Goal: Task Accomplishment & Management: Manage account settings

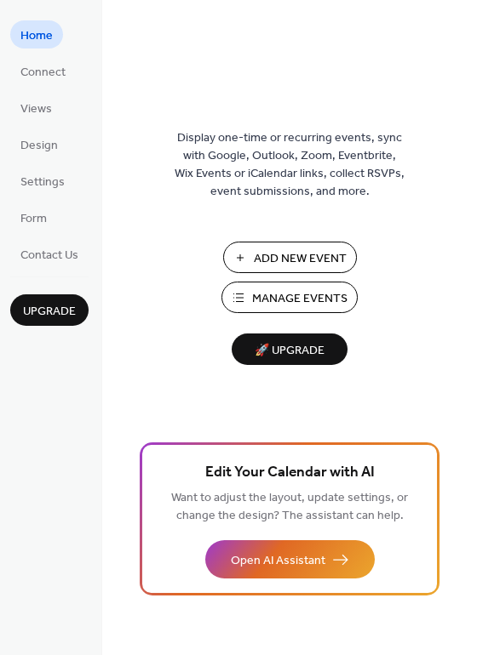
click at [263, 290] on span "Manage Events" at bounding box center [299, 299] width 95 height 18
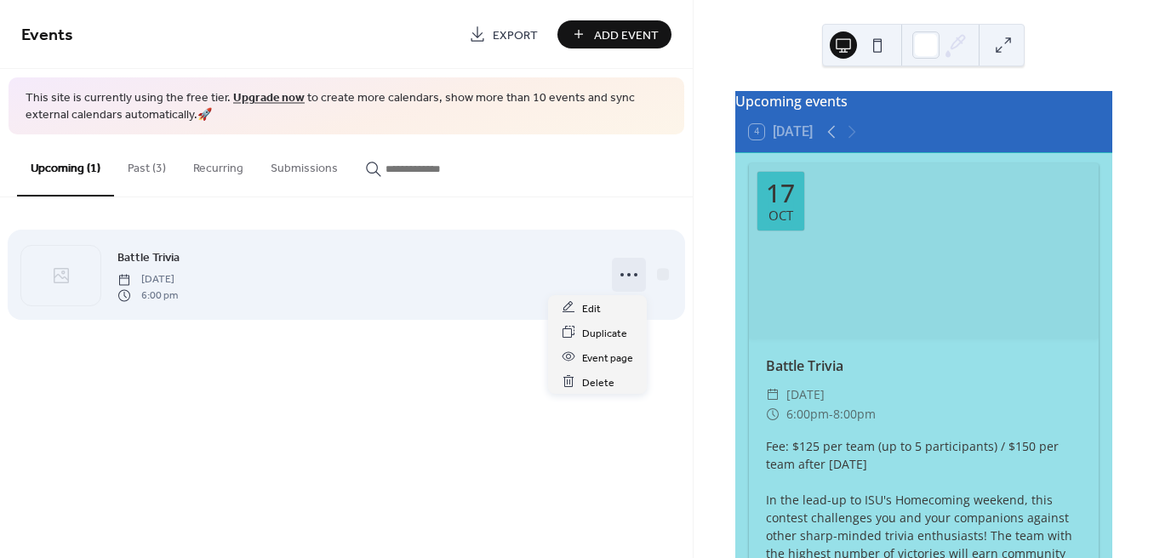
click at [619, 273] on icon at bounding box center [628, 274] width 27 height 27
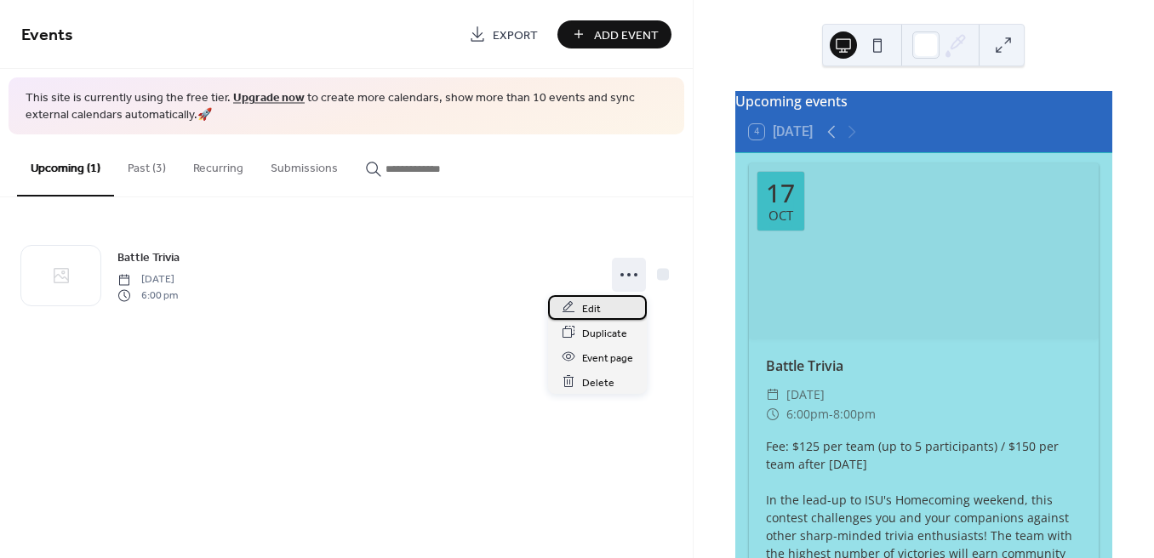
click at [603, 300] on div "Edit" at bounding box center [597, 307] width 99 height 25
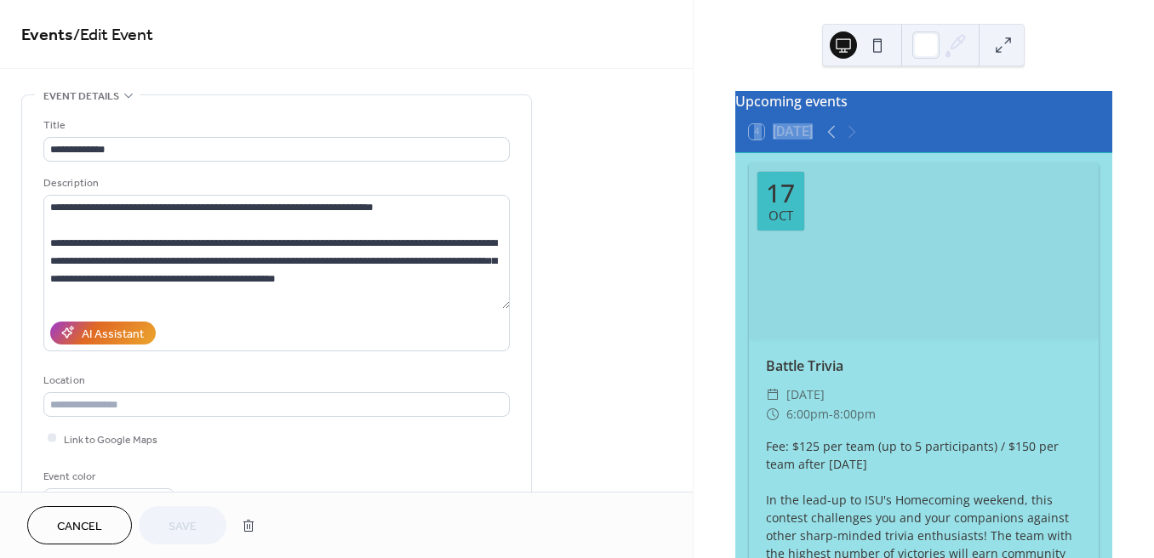
drag, startPoint x: 703, startPoint y: 157, endPoint x: 716, endPoint y: 275, distance: 119.0
click at [716, 275] on div "Upcoming events 4 Today 17 Oct Battle Trivia ​ Friday, October 17, 2025 ​ 6:00p…" at bounding box center [923, 279] width 460 height 558
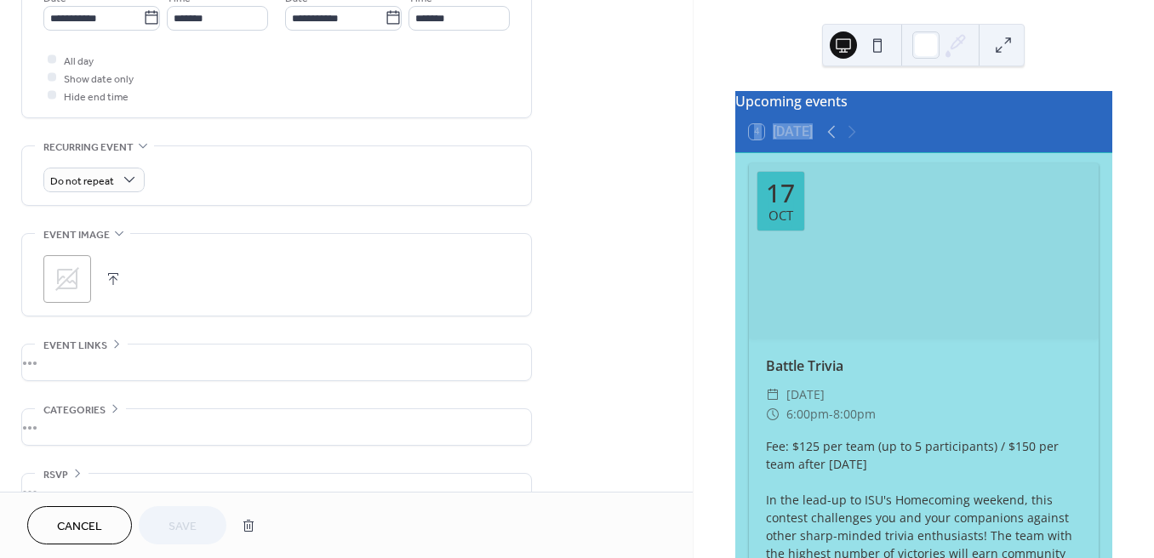
scroll to position [610, 0]
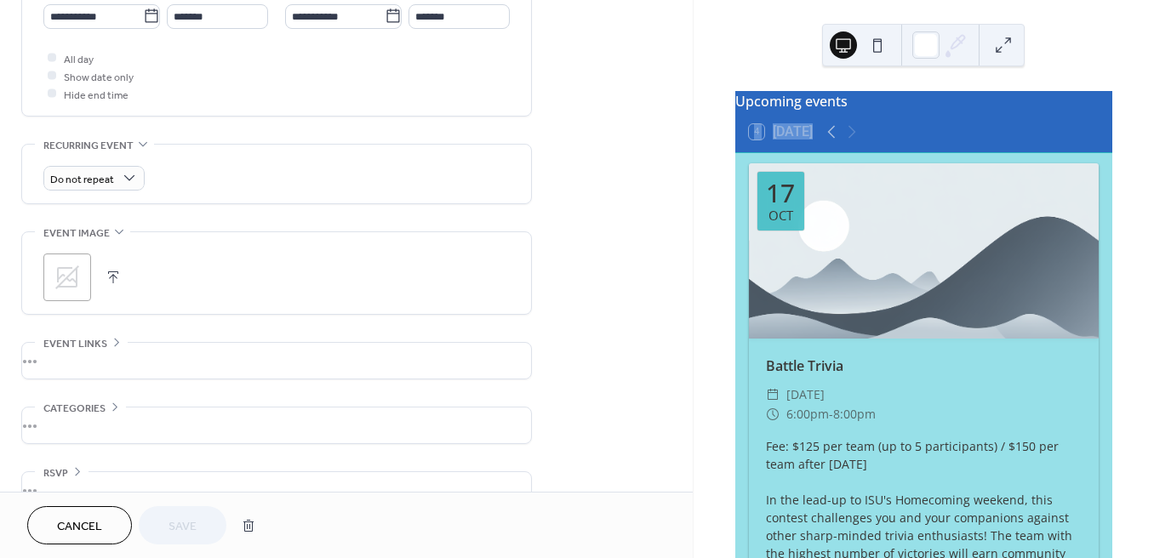
click at [106, 276] on button "button" at bounding box center [113, 277] width 24 height 24
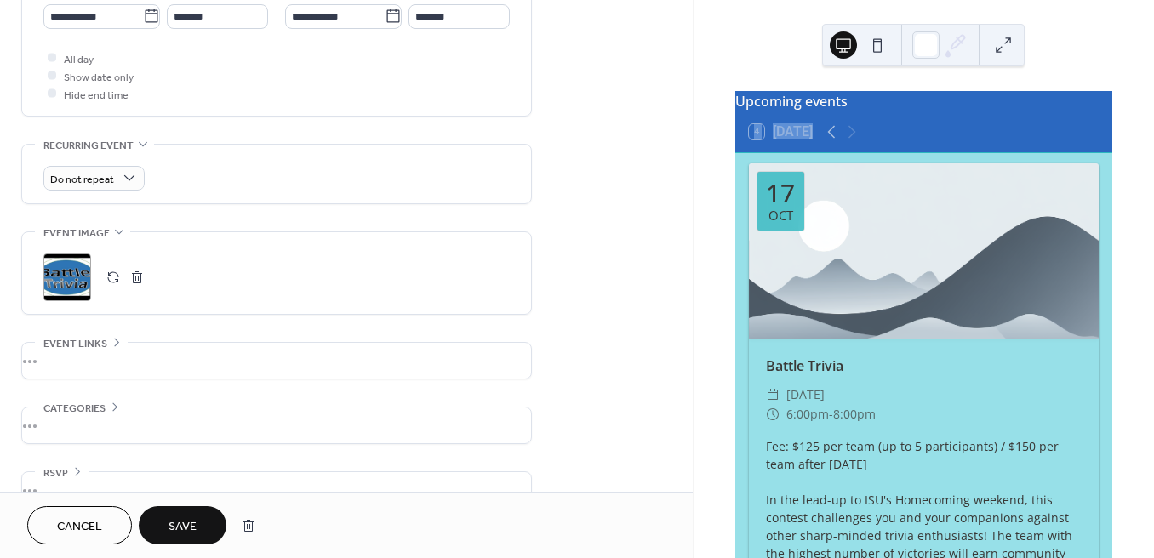
click at [888, 224] on div at bounding box center [924, 250] width 350 height 175
click at [65, 360] on div "•••" at bounding box center [276, 361] width 509 height 36
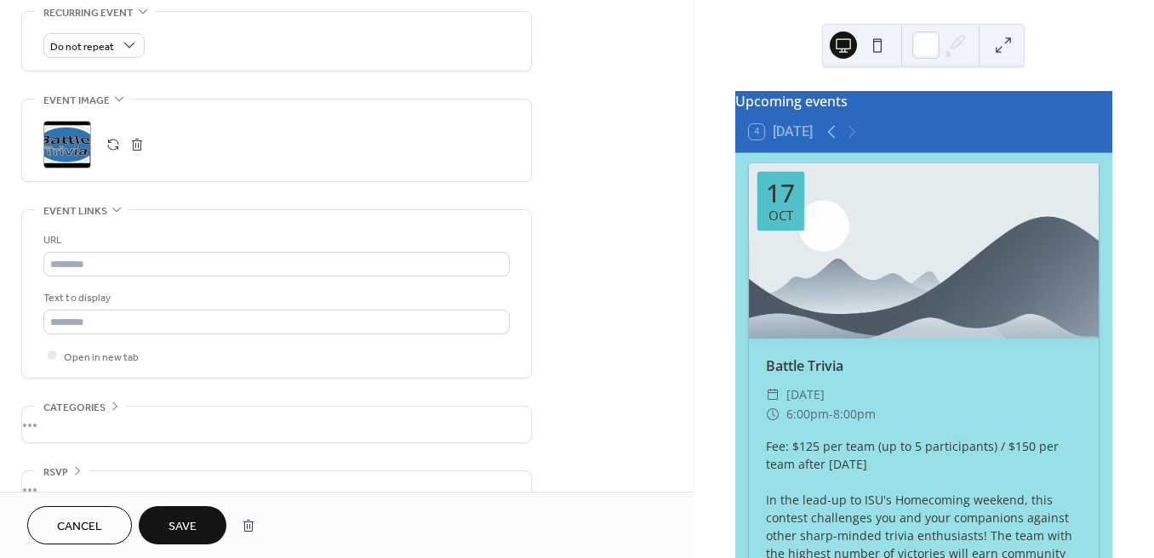
scroll to position [745, 0]
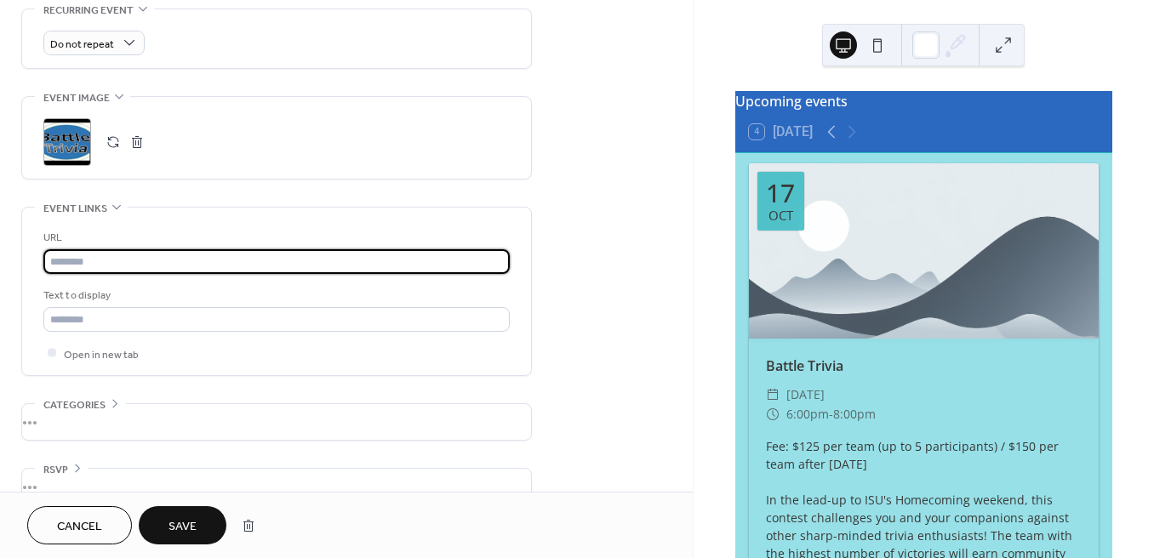
click at [173, 263] on input "text" at bounding box center [276, 261] width 466 height 25
paste input "**********"
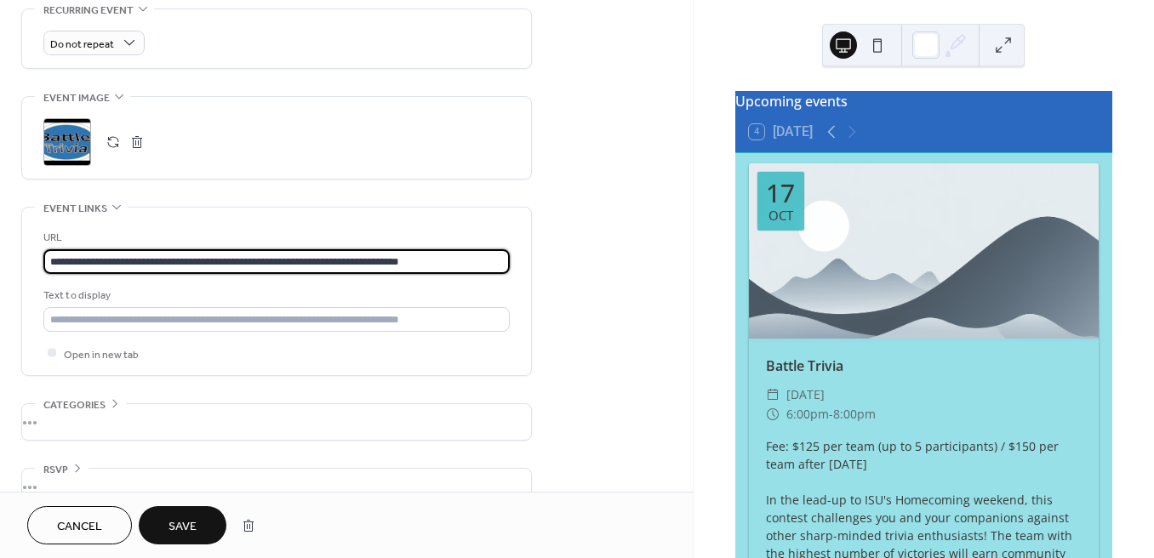
type input "**********"
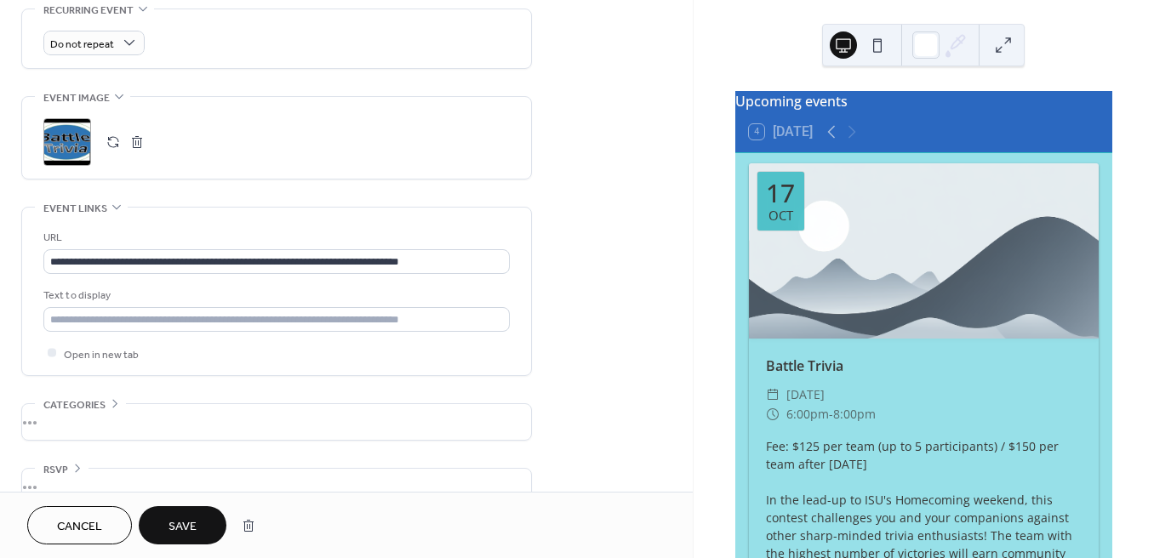
click at [52, 355] on icon at bounding box center [51, 353] width 5 height 5
click at [52, 355] on div at bounding box center [52, 353] width 9 height 9
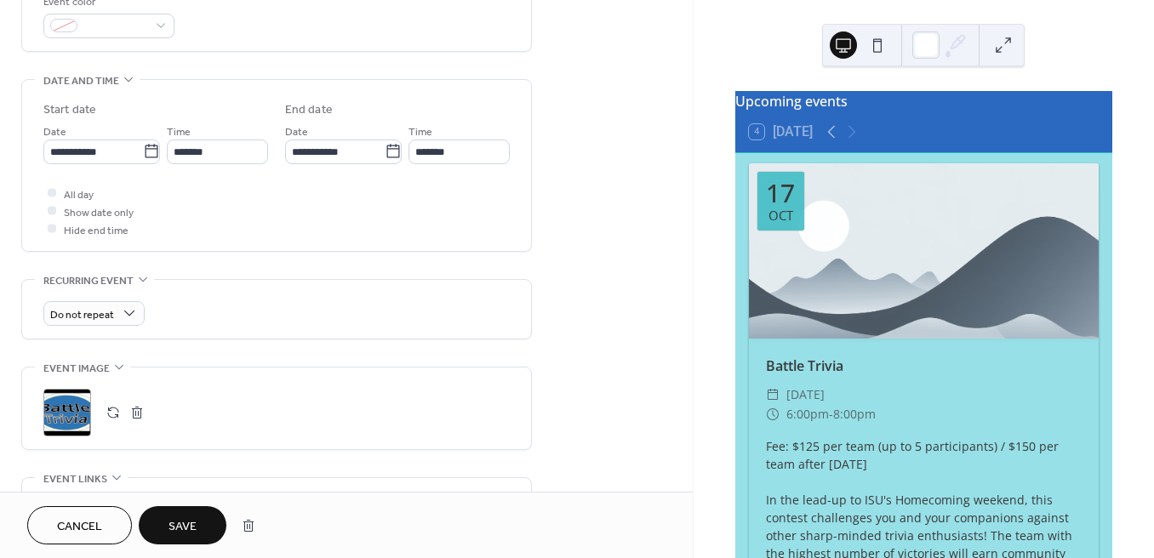
scroll to position [316, 0]
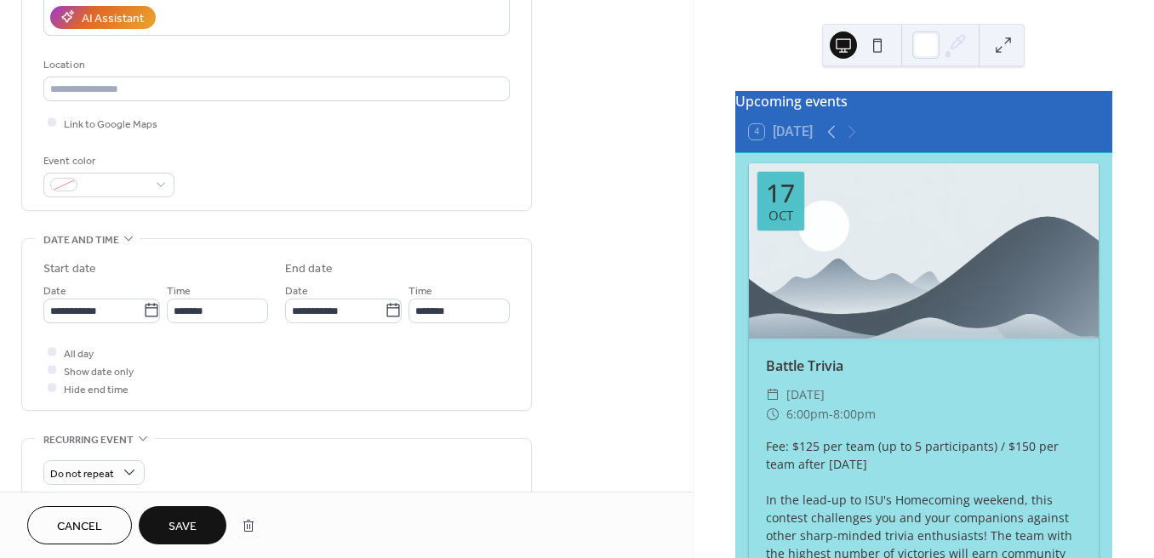
click at [693, 186] on div "Upcoming events 4 Today 17 Oct Battle Trivia ​ Friday, October 17, 2025 ​ 6:00p…" at bounding box center [923, 279] width 460 height 558
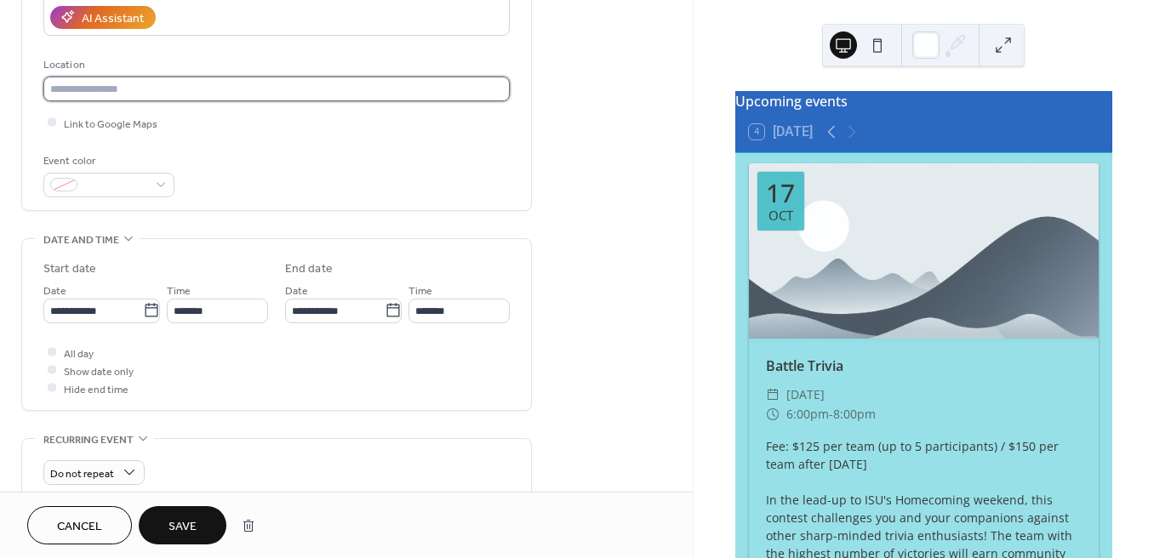
click at [197, 88] on input "text" at bounding box center [276, 89] width 466 height 25
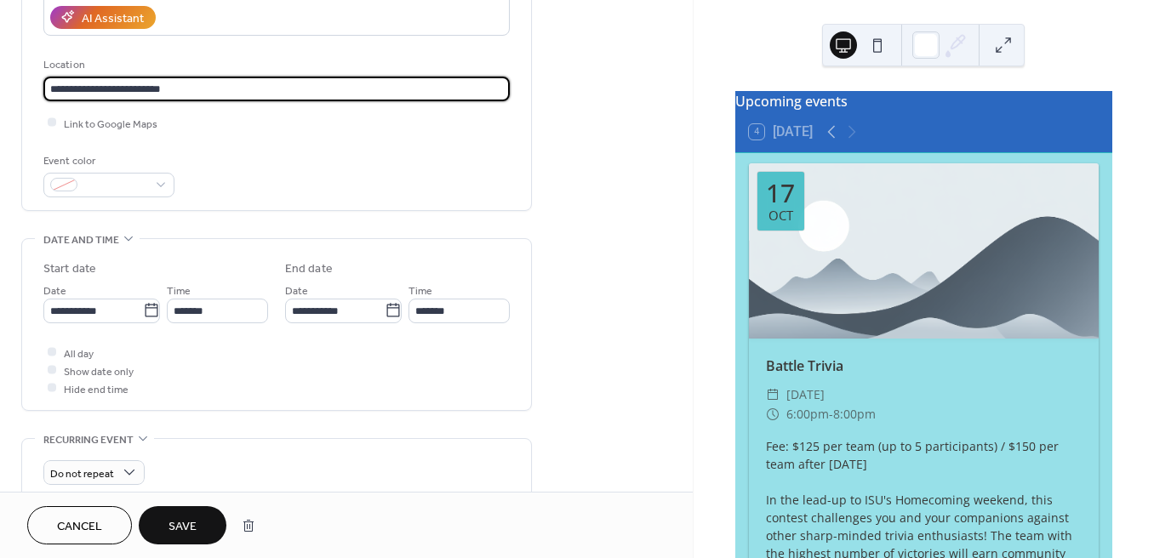
type input "**********"
click at [196, 504] on div "Cancel Save" at bounding box center [346, 525] width 693 height 66
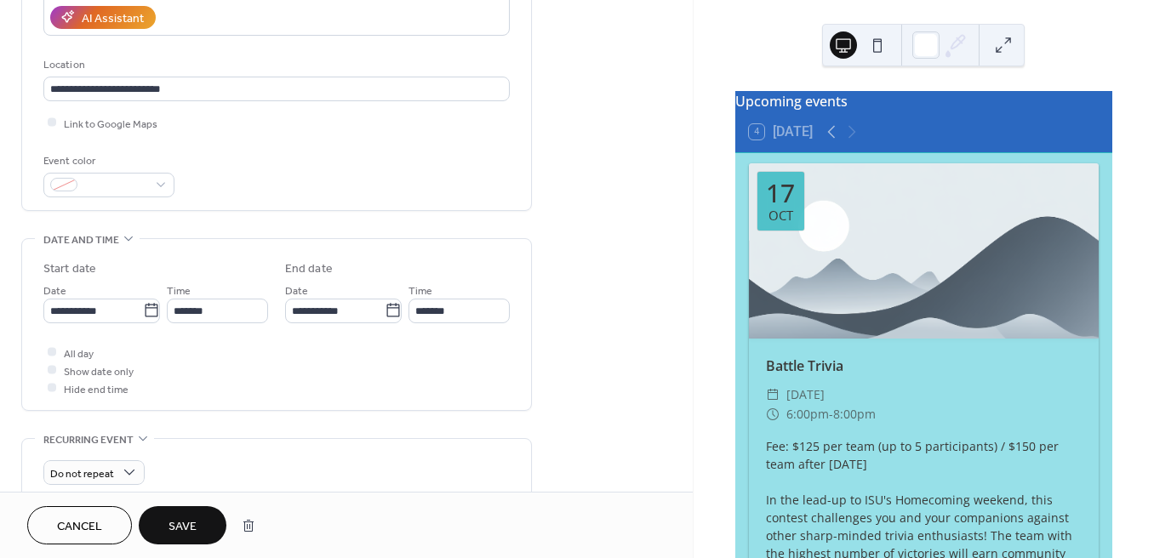
click at [187, 518] on span "Save" at bounding box center [182, 527] width 28 height 18
